Goal: Task Accomplishment & Management: Complete application form

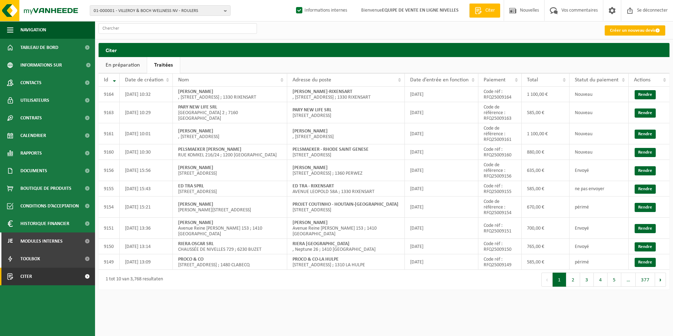
click at [620, 30] on font "Créer un nouveau devis" at bounding box center [632, 30] width 45 height 5
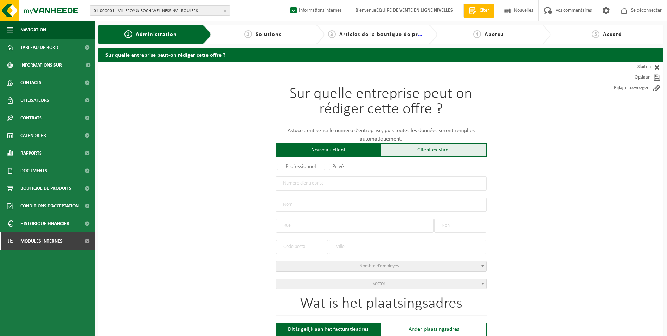
click at [437, 152] on div "Client existant" at bounding box center [434, 149] width 106 height 13
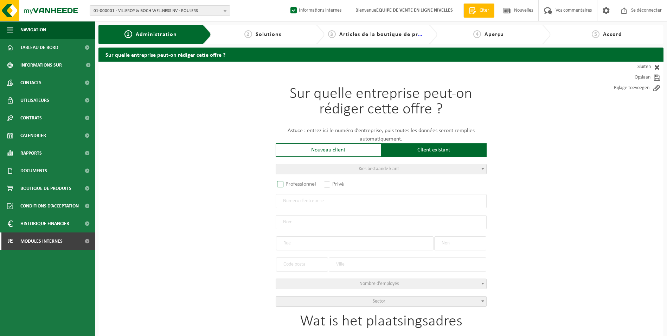
click at [281, 185] on label "Professionnel" at bounding box center [297, 184] width 43 height 10
click at [287, 185] on input "Professionnel" at bounding box center [289, 184] width 5 height 5
radio input "true"
click at [297, 202] on input "text" at bounding box center [381, 201] width 211 height 14
type input "0867698850"
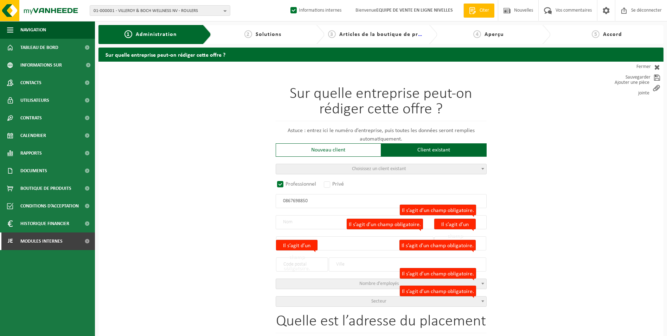
radio input "false"
select select
type input "EBATREN SRL"
type input "RUE PIERRE BIDDAER"
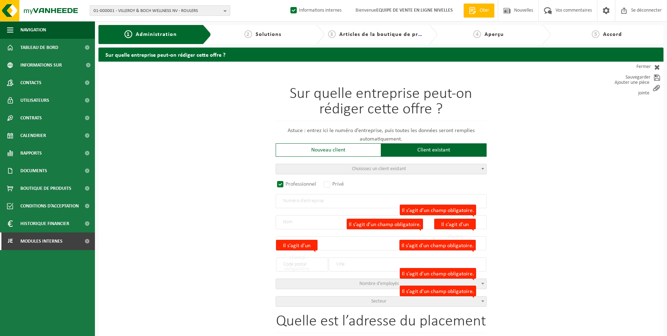
type input "34/36"
type input "1070"
type input "ANDERLECHT"
type input "2145512217"
radio input "true"
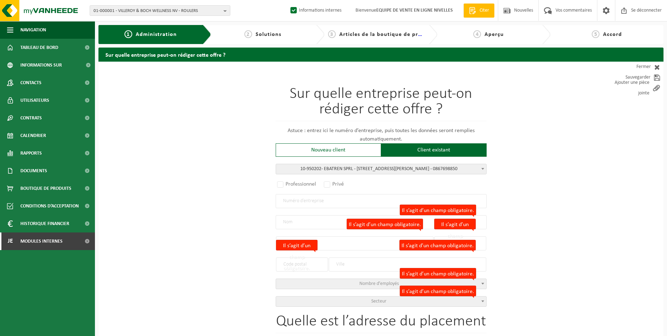
select select "145474"
type input "0867.698.850"
type input "EBATREN SPRL"
type input "RUE PIERRE BIDDAER"
type input "34/36"
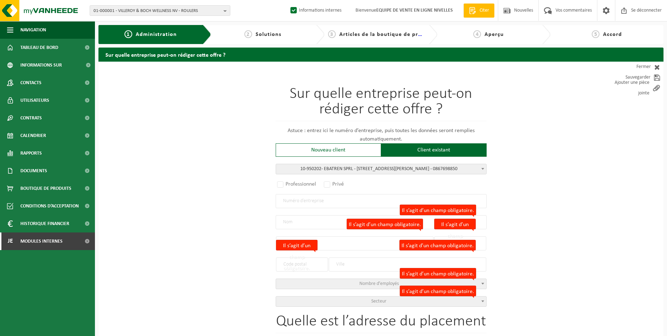
type input "1070"
type input "ANDERLECHT"
select select "11"
type input "EBATREN SPRL"
select select
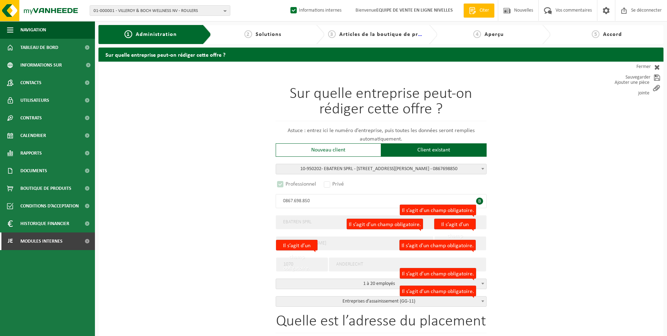
select select "D"
select select
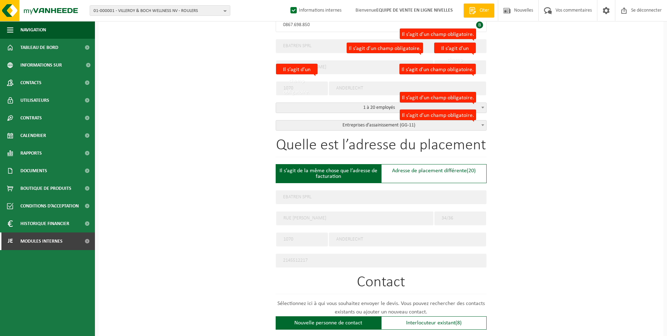
click at [423, 182] on div "Quelle est l’adresse du placement Il s’agit de la même chose que l’adresse de f…" at bounding box center [381, 203] width 211 height 130
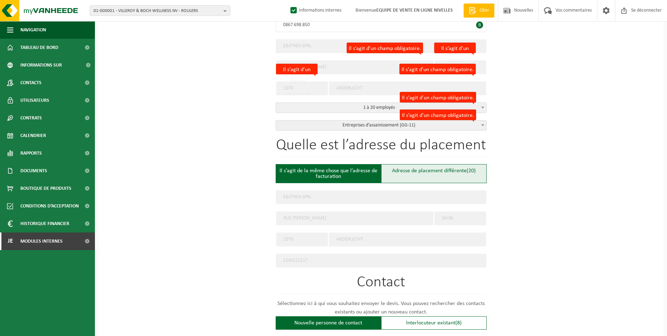
click at [418, 176] on div "Adresse de placement différente (20)" at bounding box center [434, 173] width 106 height 19
type input "Werf -"
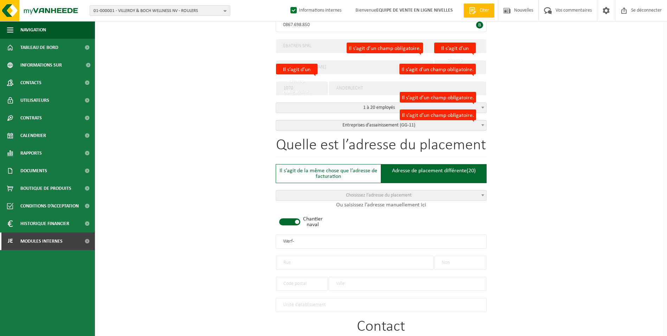
click at [286, 225] on div "Chantier naval" at bounding box center [288, 221] width 25 height 11
click at [297, 264] on input "text" at bounding box center [355, 262] width 158 height 14
type input "r"
type input "RUE DES ATREBAPEDS"
click at [452, 259] on input "text" at bounding box center [461, 262] width 52 height 14
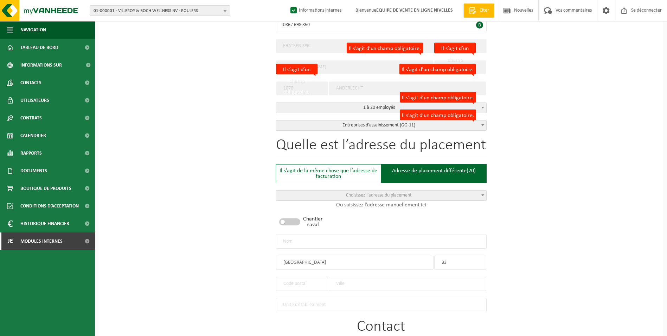
type input "33"
click at [312, 284] on input "text" at bounding box center [302, 284] width 52 height 14
click at [351, 278] on input "text" at bounding box center [408, 284] width 158 height 14
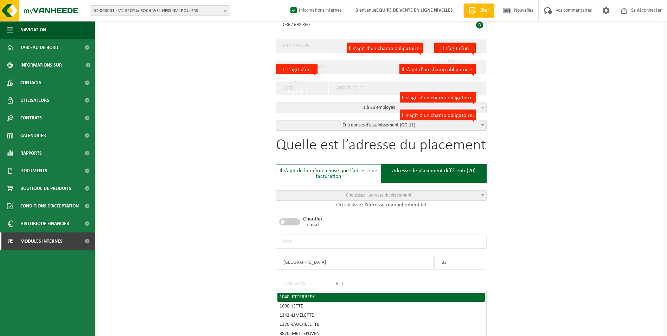
type input "ETT"
click at [331, 292] on li "1040 - ETTERBEEK" at bounding box center [382, 296] width 208 height 9
click at [325, 294] on div "1040 - ETTERBEEK" at bounding box center [381, 296] width 203 height 5
type input "1040"
type input "ETTERBEEK"
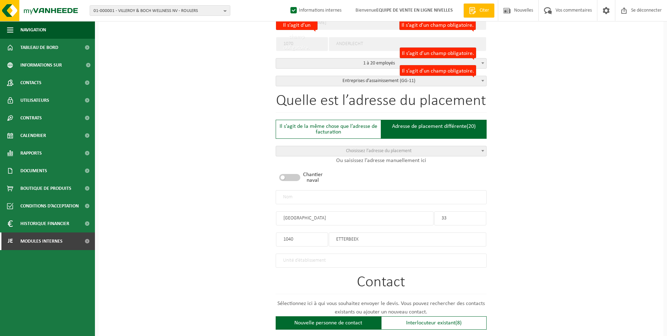
scroll to position [387, 0]
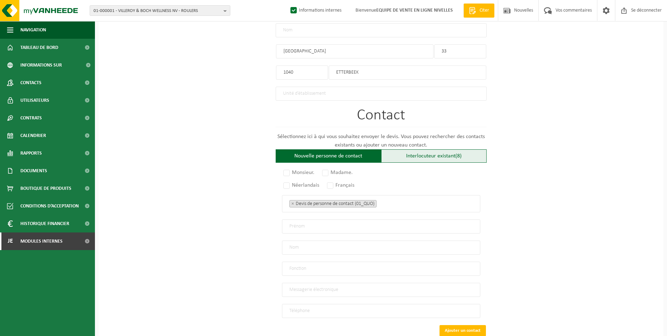
click at [457, 153] on span "(8)" at bounding box center [459, 156] width 6 height 6
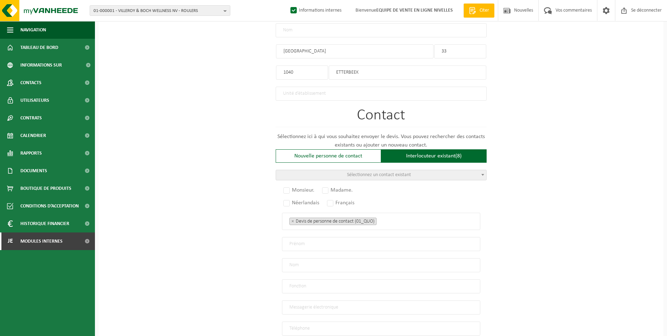
click at [428, 176] on span "Sélectionnez un contact existant" at bounding box center [381, 175] width 210 height 10
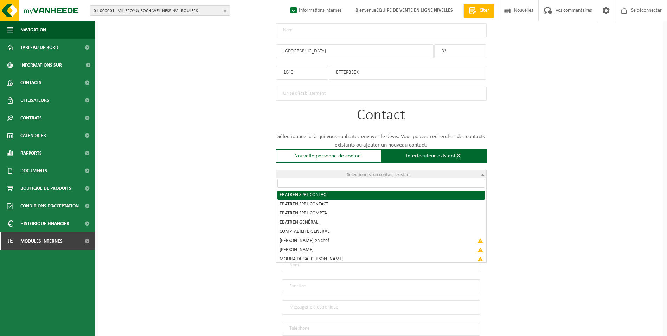
radio input "true"
select select "{"code":"10-950203","firstname":"CONTACT","surname":"EBATREN SPRL","gender":"Un…"
type input "CONTACT"
type input "EBATREN SPRL"
type input "info@ebatren.be"
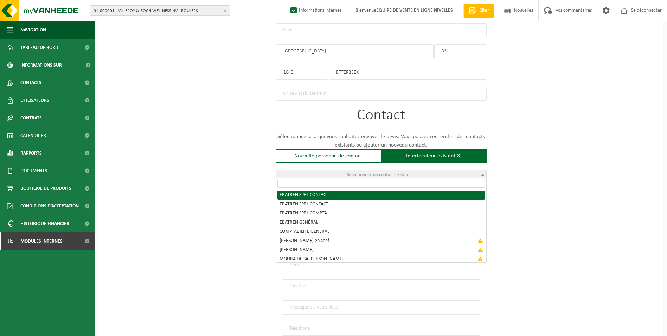
type input "0475/87 68 09"
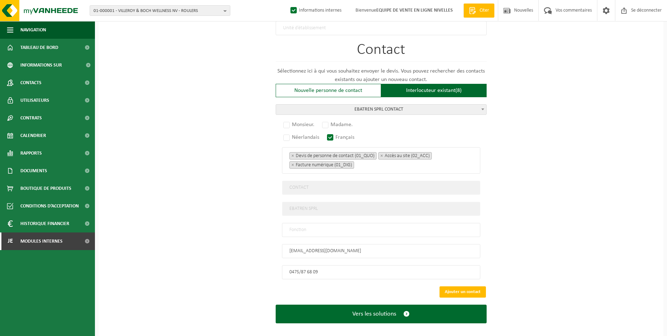
scroll to position [456, 0]
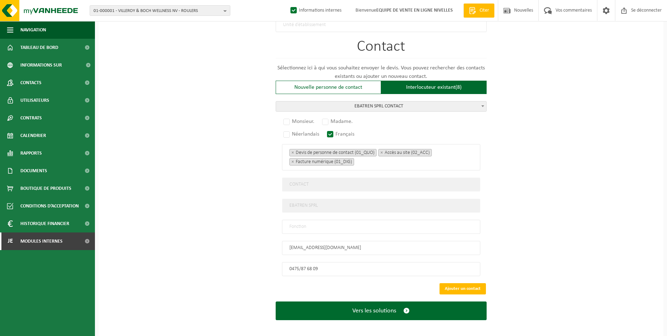
click at [317, 223] on input "text" at bounding box center [381, 227] width 198 height 14
type input "CONTACT"
click at [289, 117] on label "Monsieur." at bounding box center [299, 121] width 34 height 10
radio input "true"
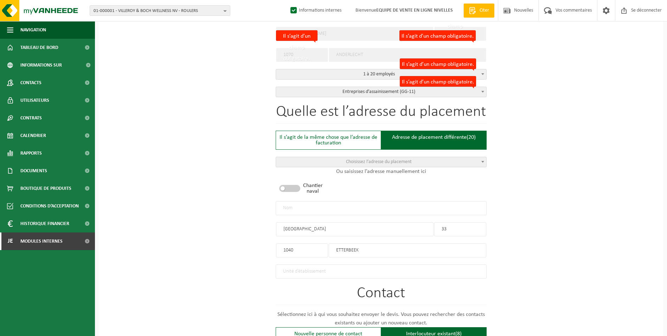
scroll to position [174, 0]
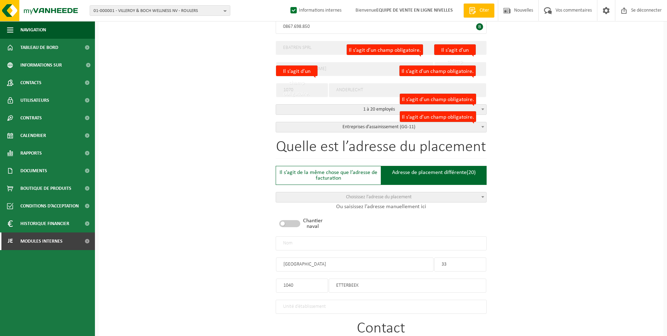
click at [292, 240] on input "text" at bounding box center [381, 243] width 211 height 14
type input "EBATREN SPRL-ETTERBEEK"
drag, startPoint x: 331, startPoint y: 259, endPoint x: 250, endPoint y: 266, distance: 81.9
click at [250, 266] on div "Sur quelle entreprise peut-on rédiger cette offre ? Astuce : entrez ici le numé…" at bounding box center [381, 252] width 565 height 731
click at [335, 259] on input "RUE DES ATREBAPEDS" at bounding box center [355, 264] width 158 height 14
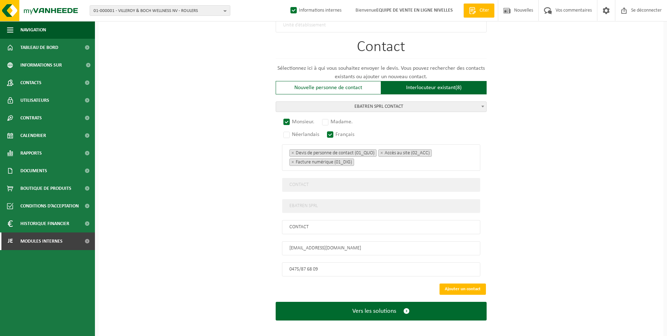
scroll to position [456, 0]
type input "RUE DES ATREBATES"
click at [459, 283] on button "Ajouter un contact" at bounding box center [463, 288] width 46 height 11
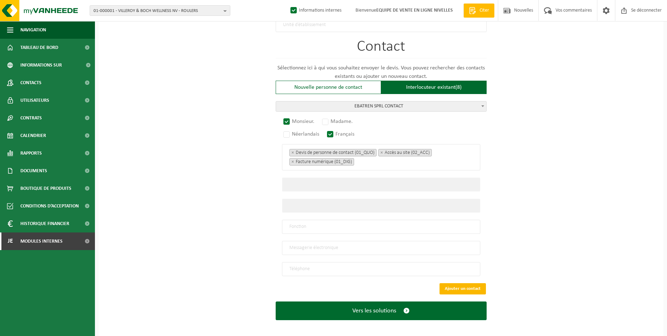
scroll to position [326, 0]
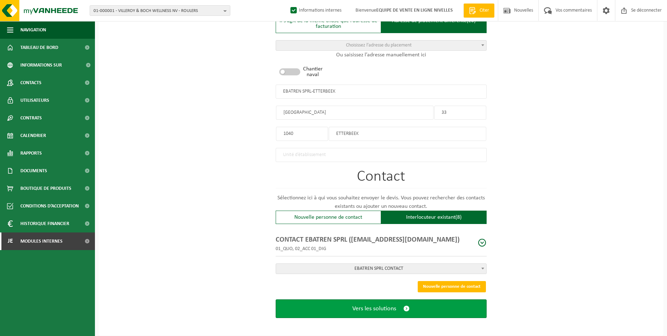
click at [385, 305] on span "Vers les solutions" at bounding box center [375, 308] width 44 height 7
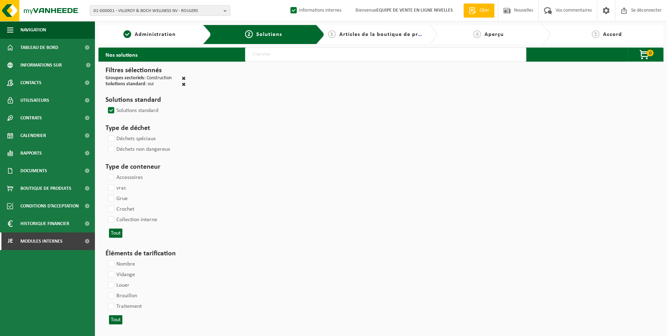
select select
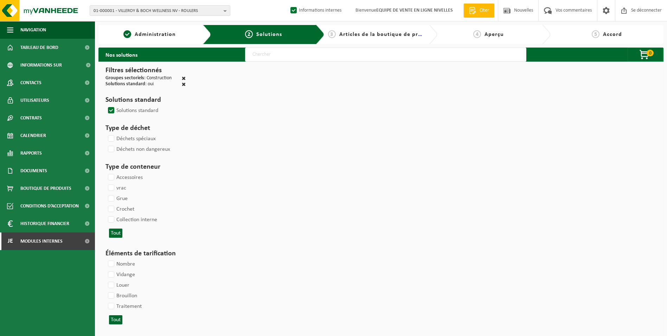
select select
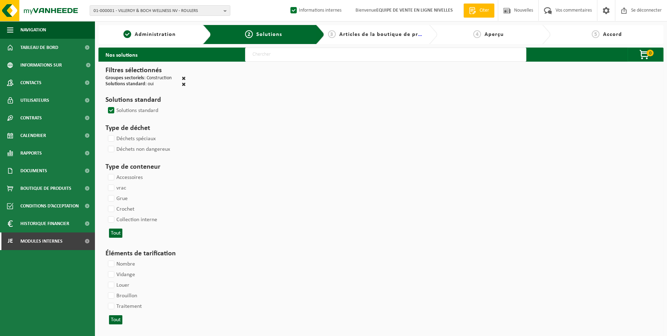
select select
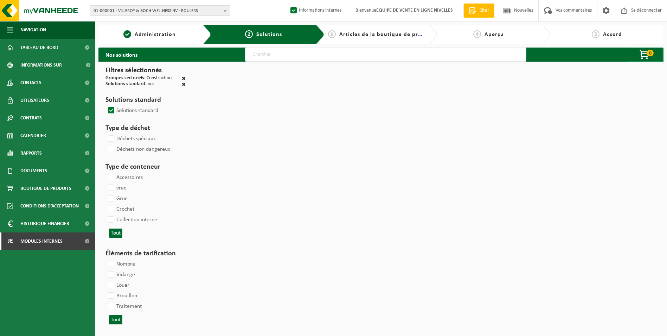
select select
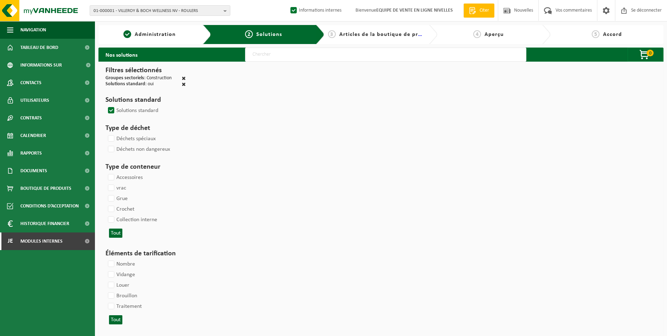
select select
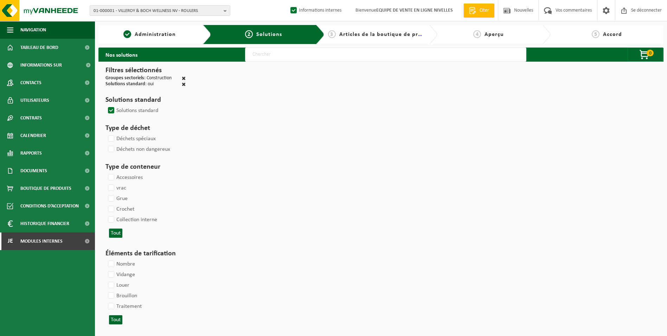
select select
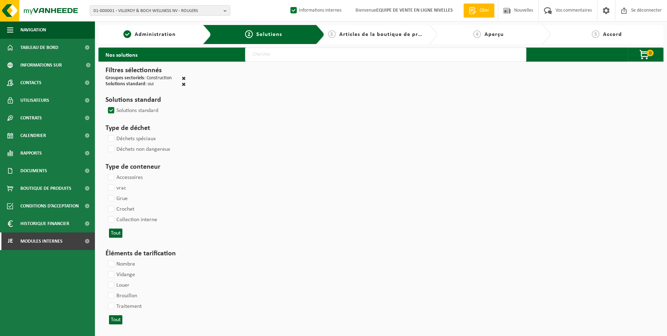
select select
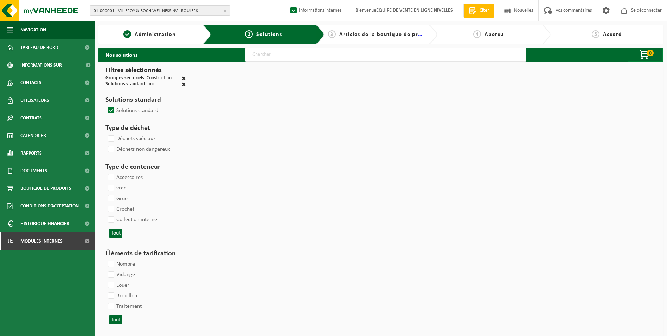
select select
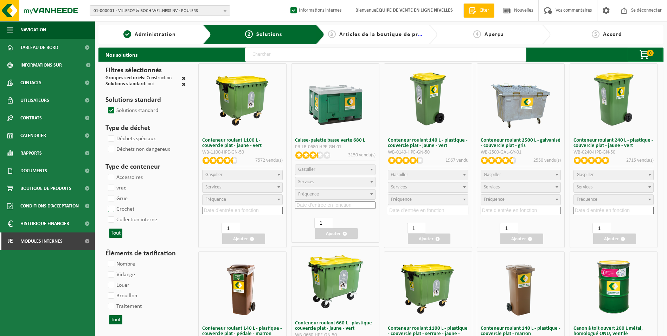
click at [110, 207] on label "Crochet" at bounding box center [121, 209] width 28 height 11
click at [106, 204] on input "Crochet" at bounding box center [105, 203] width 0 height 0
checkbox input "true"
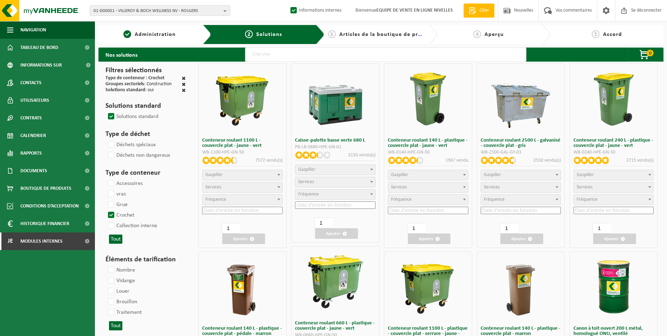
select select
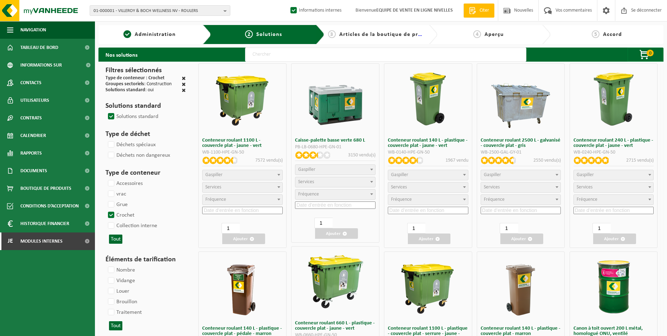
select select
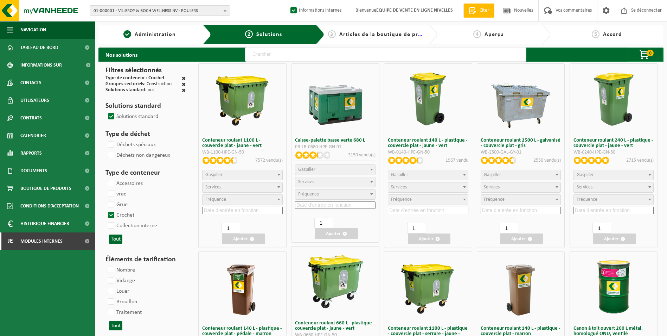
select select
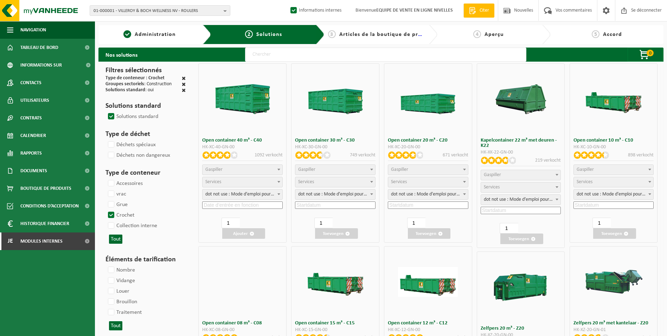
select select
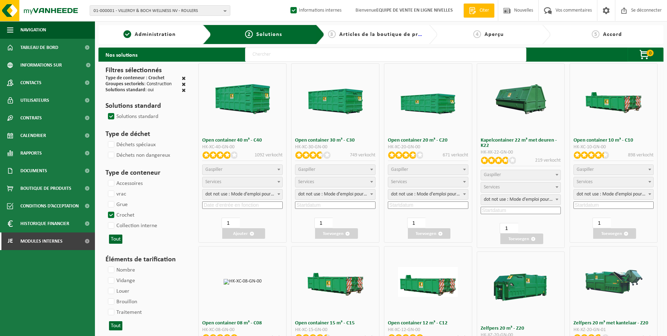
select select
select select "197"
select select
select select "8"
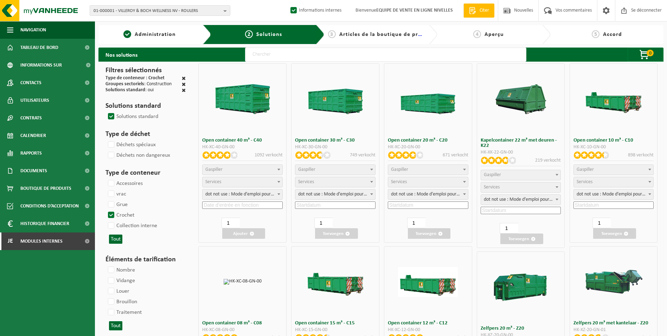
select select
select select "7"
select select
select select "7"
select select
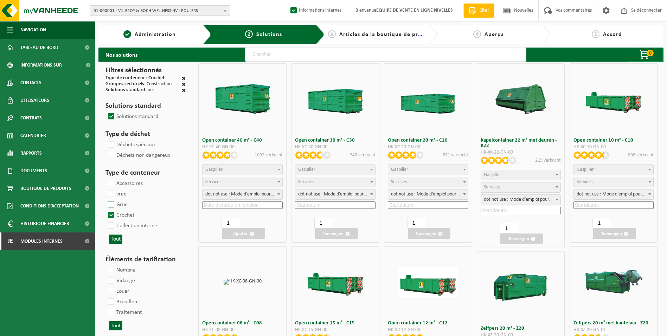
select select "25"
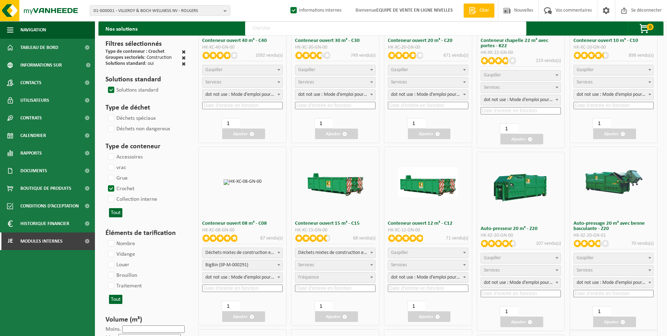
scroll to position [106, 0]
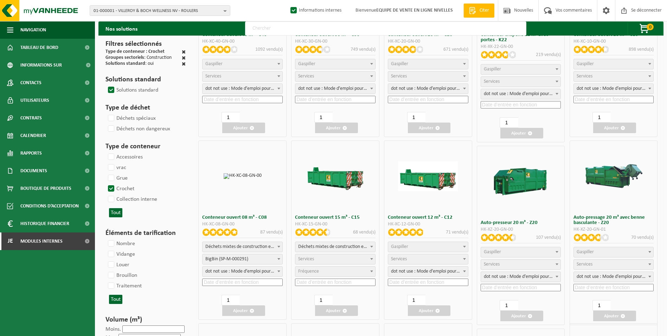
click at [230, 247] on span "Déchets mixtes de construction et de démolition (inertes et non inertes)" at bounding box center [243, 247] width 80 height 10
select select
select select "197"
select select "25"
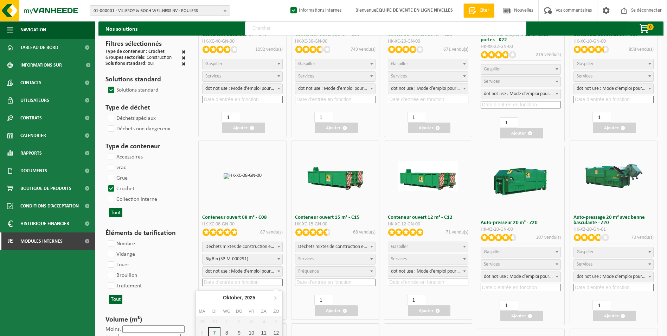
click at [227, 282] on input at bounding box center [242, 281] width 81 height 7
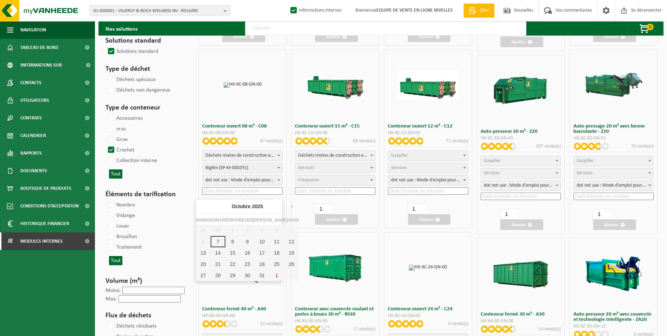
scroll to position [211, 0]
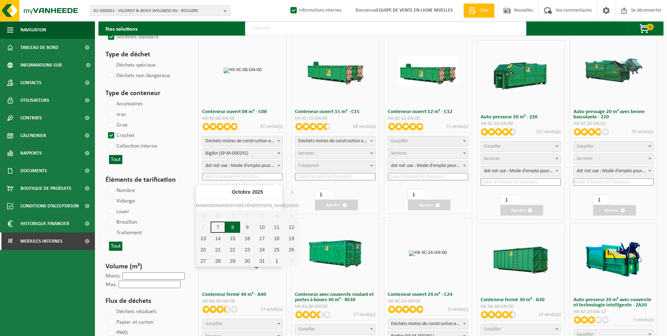
click at [230, 228] on div "8" at bounding box center [233, 226] width 15 height 11
type input "2025-10-08"
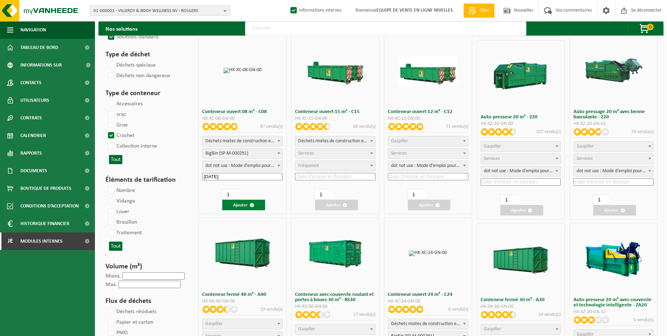
click at [244, 205] on font "Ajouter" at bounding box center [240, 205] width 15 height 5
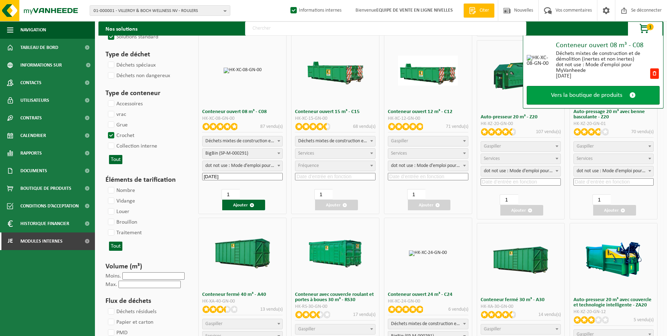
click at [566, 96] on span "Vers la boutique de produits" at bounding box center [586, 94] width 71 height 7
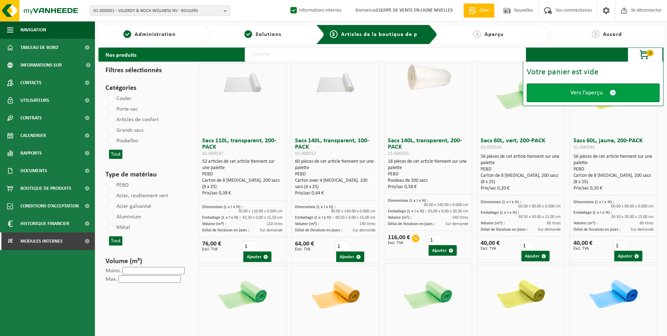
click at [566, 94] on link "Vers l’aperçu" at bounding box center [593, 92] width 133 height 19
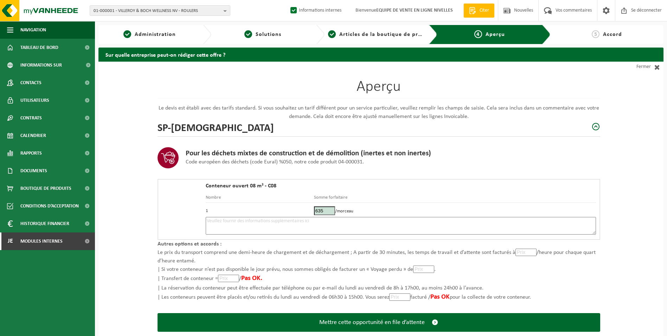
click at [339, 223] on textarea at bounding box center [401, 226] width 391 height 18
type textarea "p"
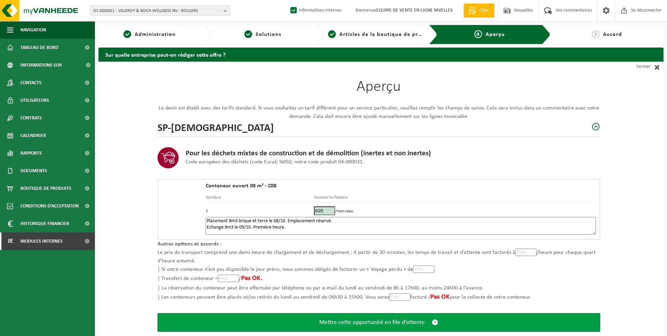
type textarea "Placement 8m3 brique et terre le 08/10. Emplacement réservé. Echange 8m3 le 09/…"
click at [419, 321] on span "Mettre cette opportunité en file d’attente" at bounding box center [372, 321] width 106 height 7
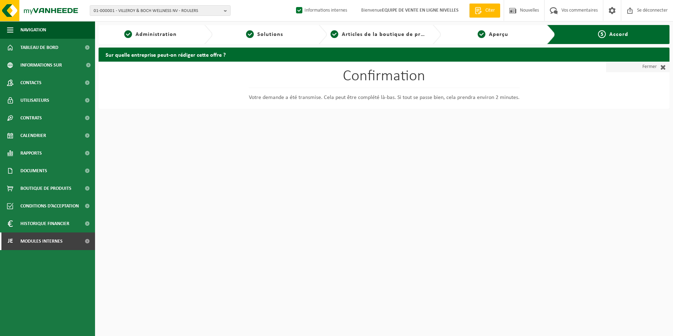
click at [653, 65] on font "Fermer" at bounding box center [649, 67] width 14 height 11
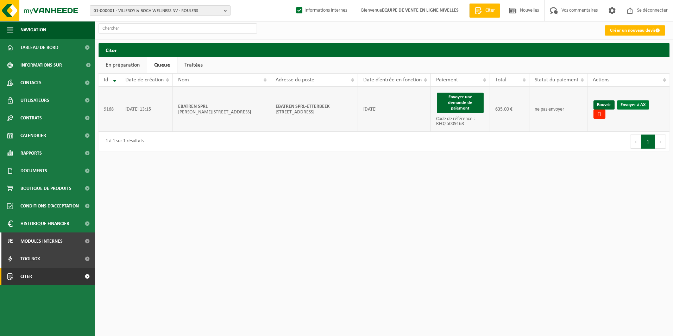
click at [636, 109] on link "Envoyer à AX" at bounding box center [633, 104] width 32 height 9
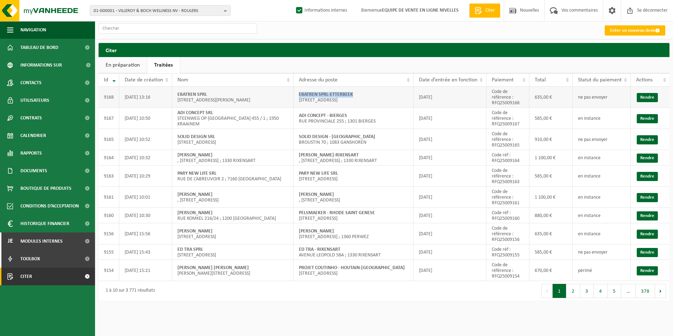
drag, startPoint x: 296, startPoint y: 94, endPoint x: 373, endPoint y: 93, distance: 77.1
click at [373, 93] on td "EBATREN SPRL-ETTERBEEK [STREET_ADDRESS]" at bounding box center [353, 97] width 120 height 21
copy strong "EBATREN SPRL-ETTERBEEK"
